Goal: Task Accomplishment & Management: Complete application form

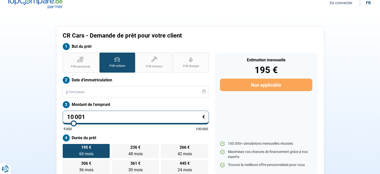
scroll to position [1, 0]
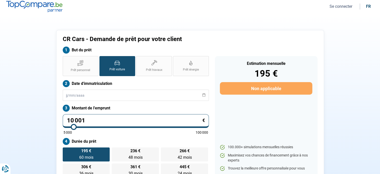
click at [85, 120] on input "10 001" at bounding box center [136, 121] width 146 height 14
type input "1 000"
type input "5000"
type input "100"
type input "5000"
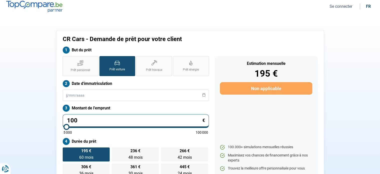
type input "10"
type input "5000"
type input "1"
type input "5000"
type input "0"
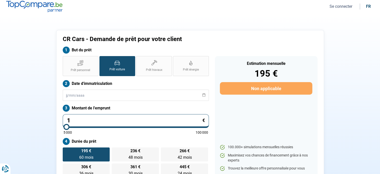
type input "5000"
type input "2"
type input "5000"
type input "28"
type input "5000"
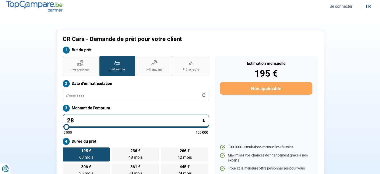
type input "280"
type input "5000"
type input "2 800"
type input "5000"
type input "28 000"
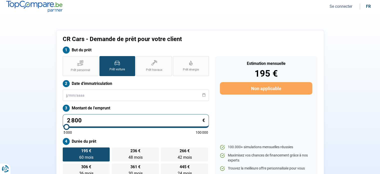
type input "28000"
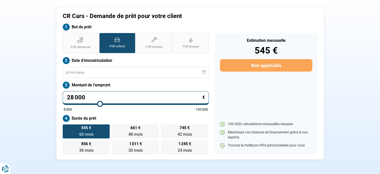
scroll to position [21, 0]
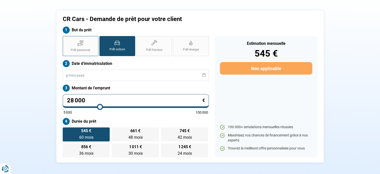
type input "28 000"
click at [81, 51] on span "Prêt personnel" at bounding box center [81, 50] width 20 height 4
click at [66, 39] on input "Prêt personnel" at bounding box center [64, 37] width 3 height 3
radio input "true"
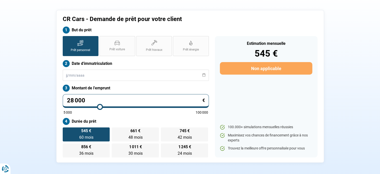
radio input "false"
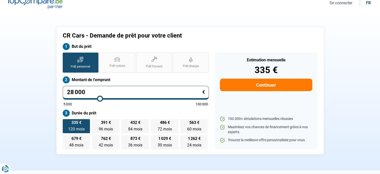
scroll to position [0, 0]
